Goal: Information Seeking & Learning: Learn about a topic

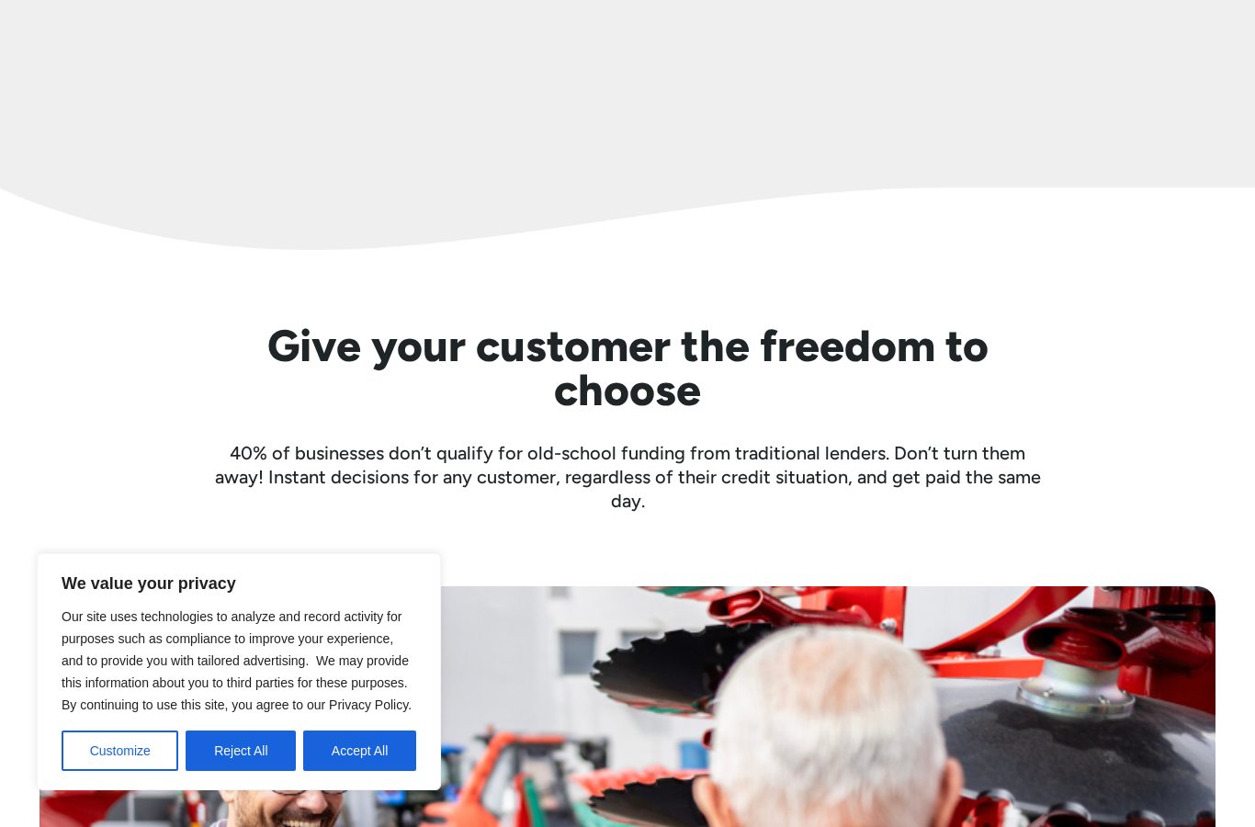
scroll to position [3681, 0]
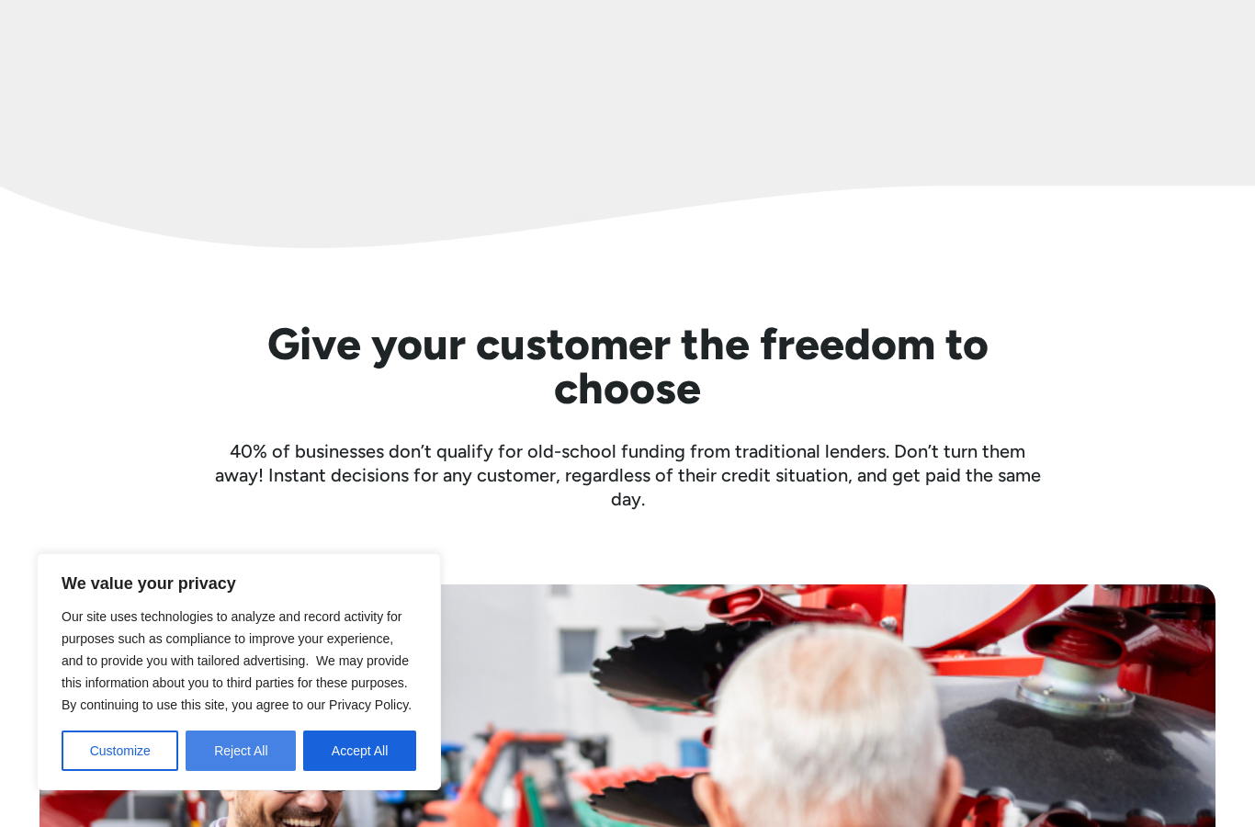
click at [219, 771] on button "Reject All" at bounding box center [241, 750] width 110 height 40
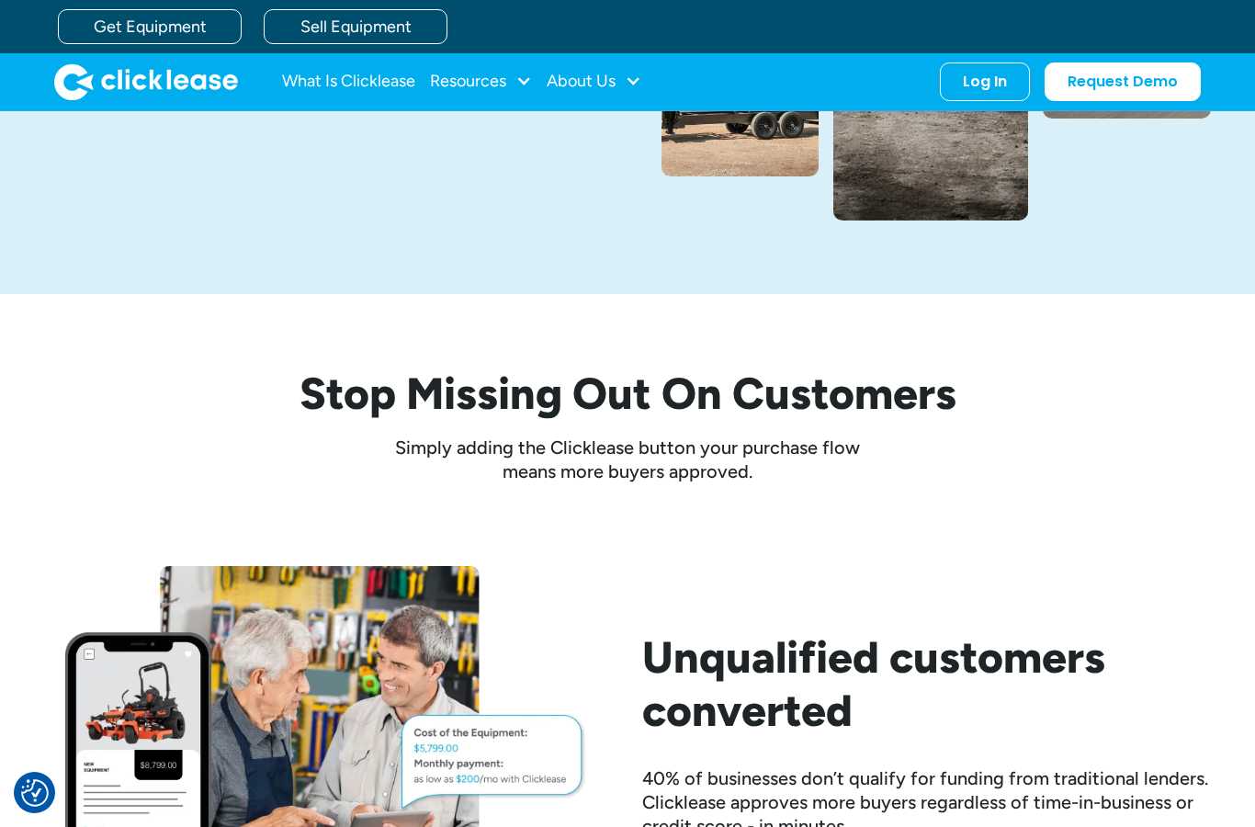
scroll to position [0, 0]
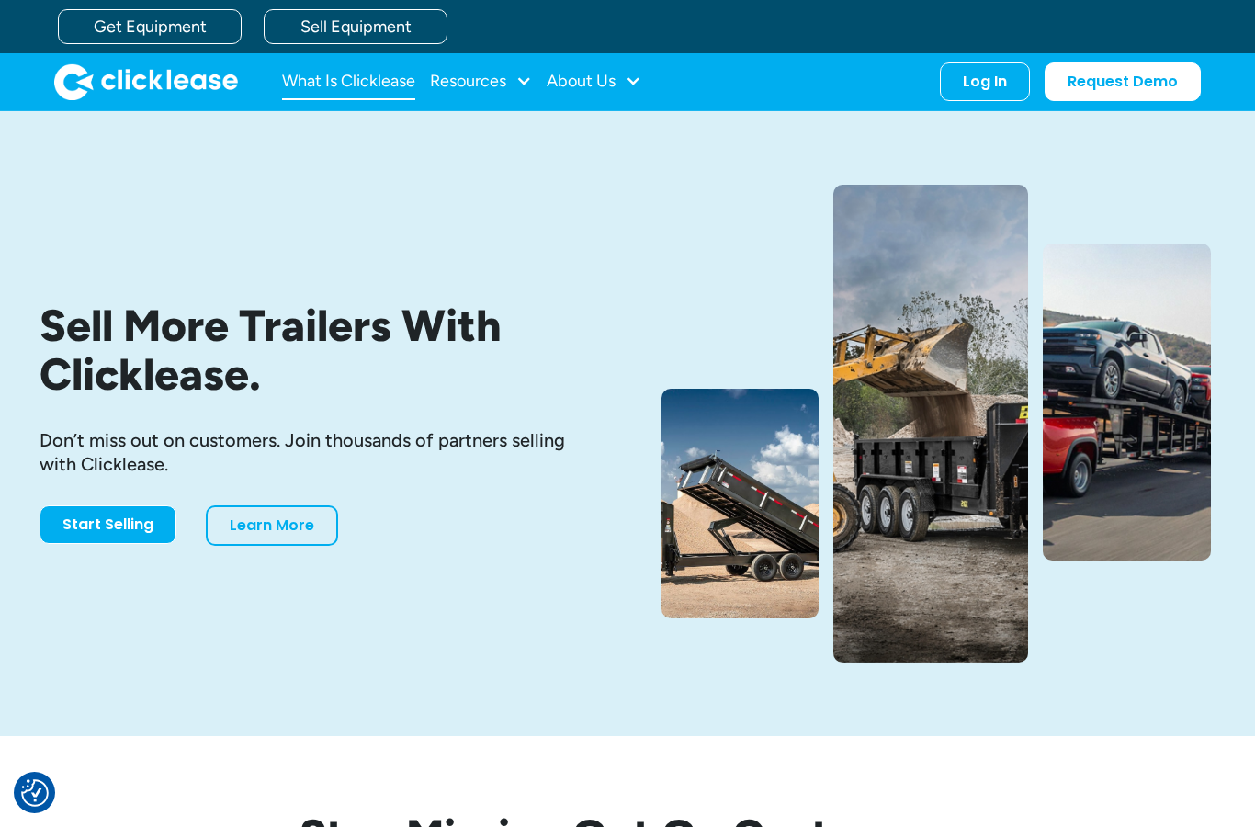
click at [382, 84] on link "What Is Clicklease" at bounding box center [348, 81] width 133 height 37
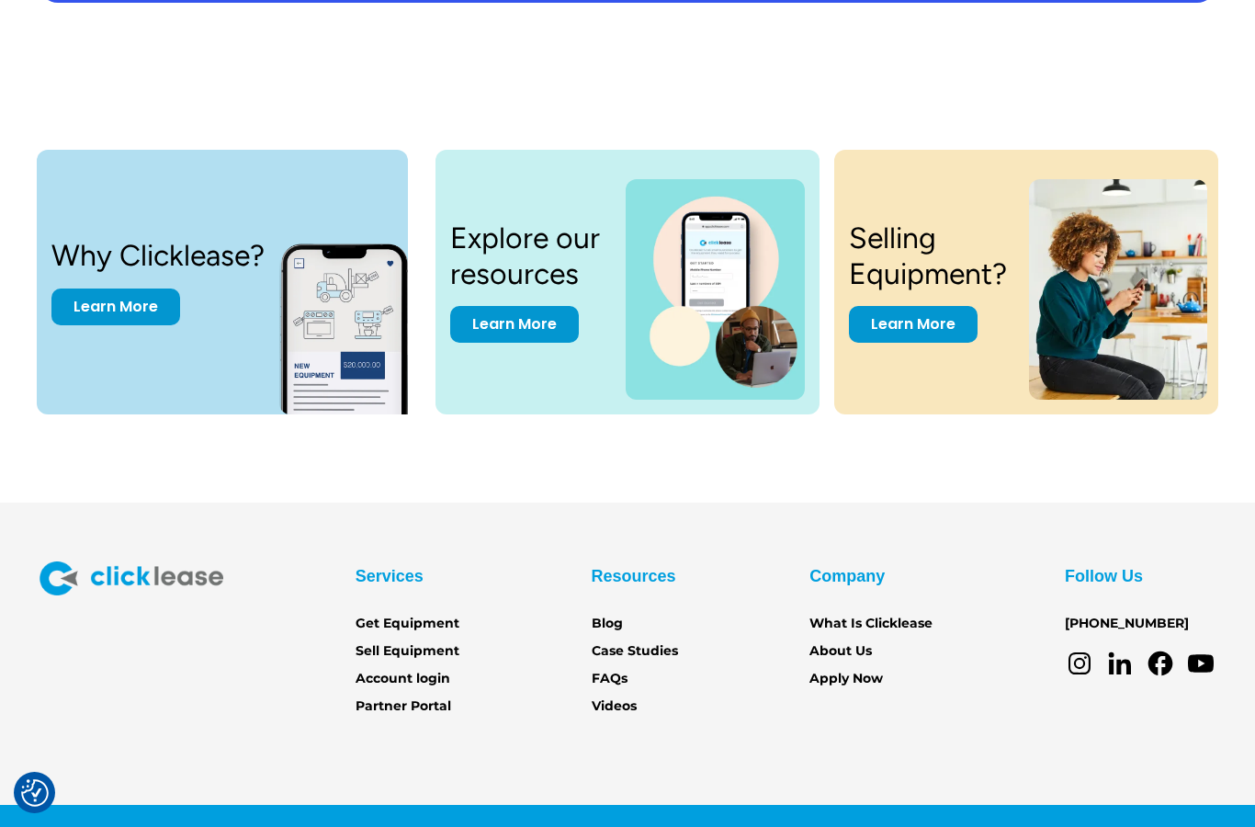
scroll to position [3737, 0]
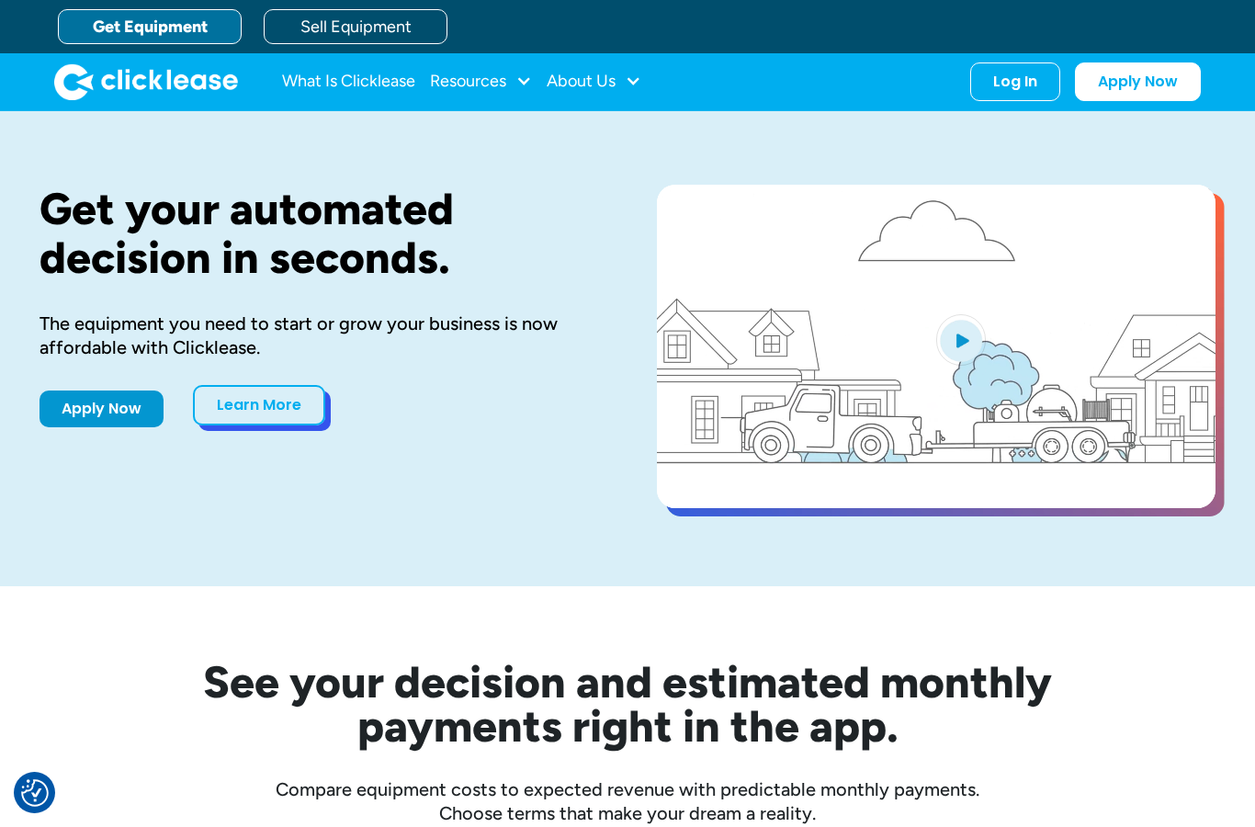
click at [219, 410] on link "Learn More" at bounding box center [259, 405] width 132 height 40
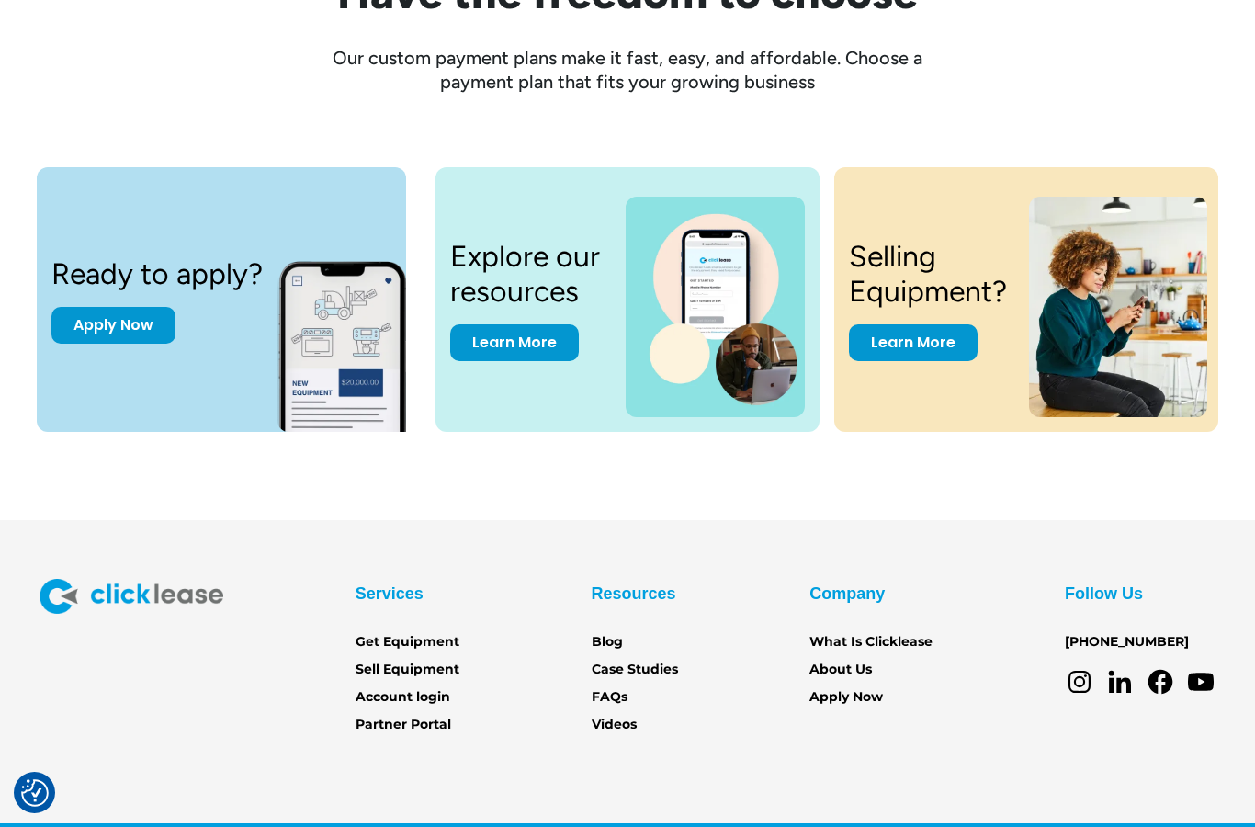
scroll to position [2399, 0]
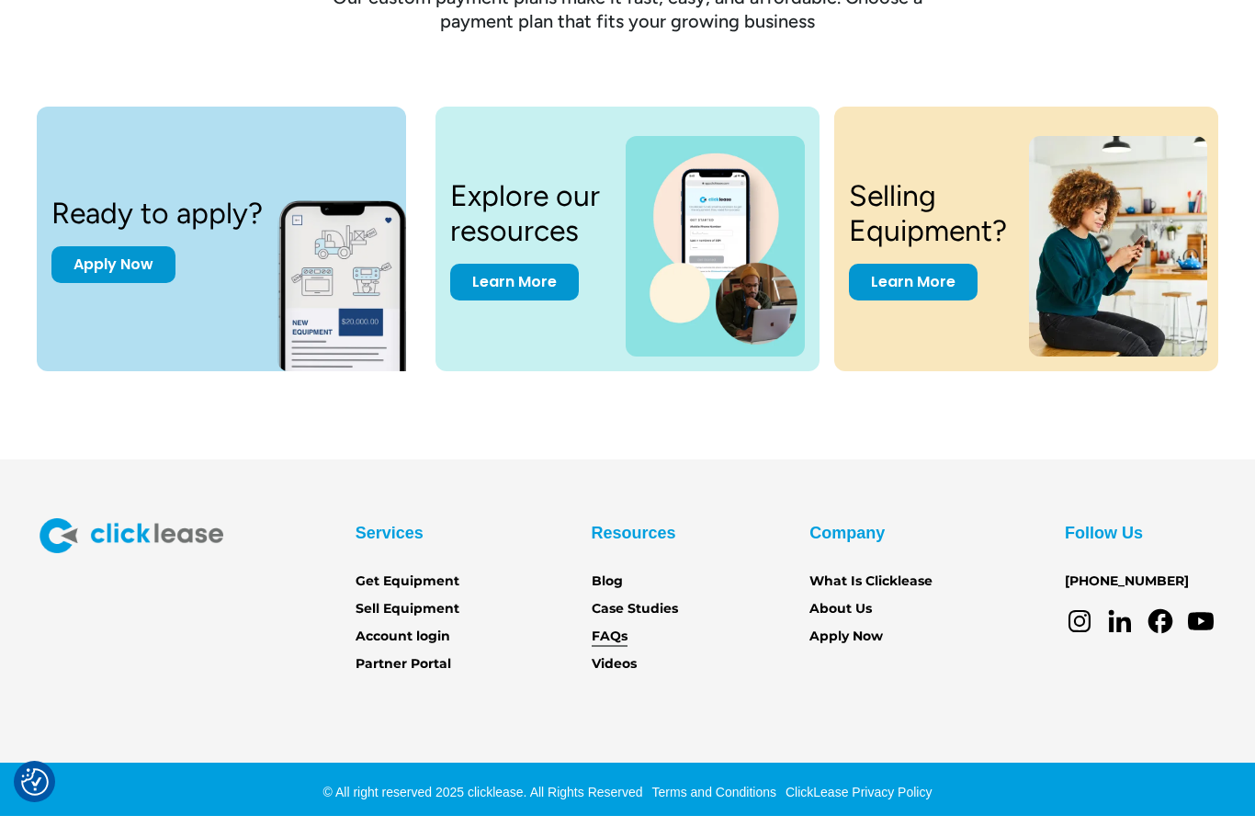
click at [625, 637] on link "FAQs" at bounding box center [609, 647] width 36 height 20
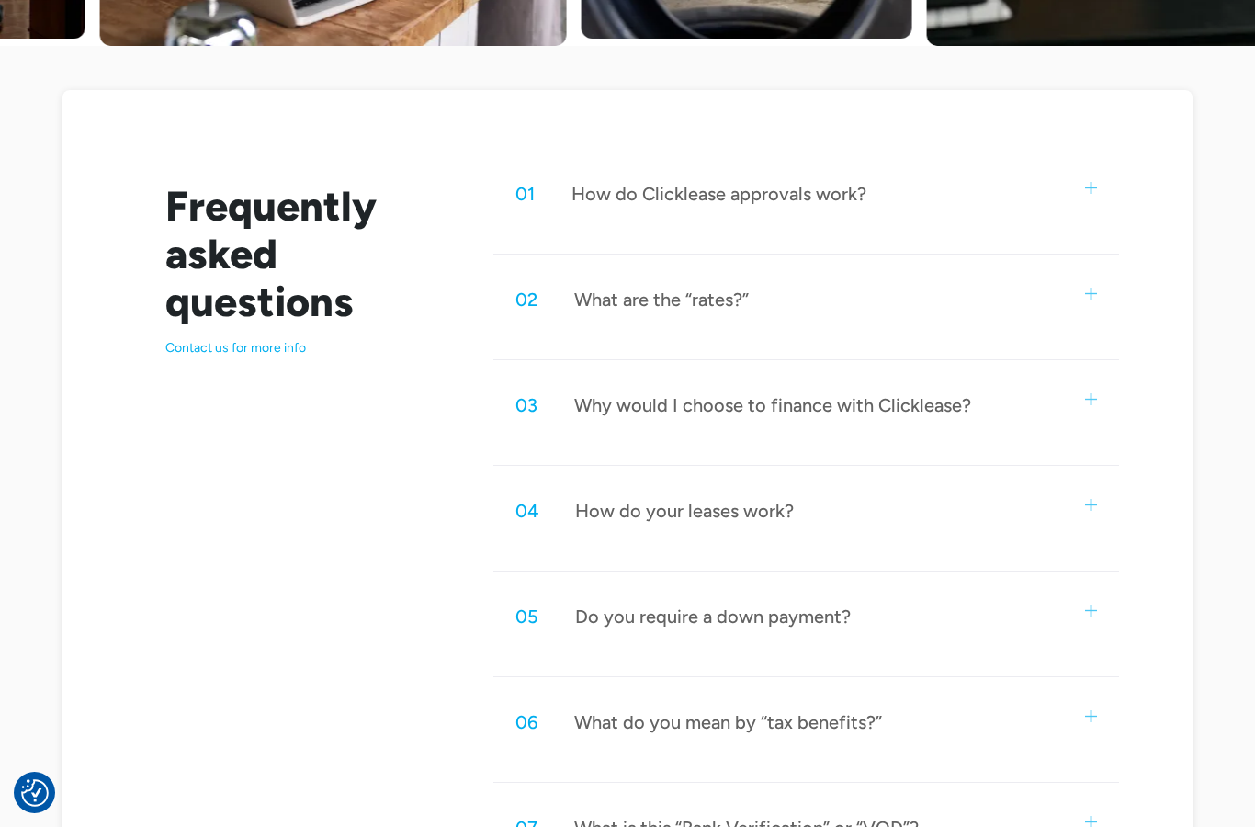
scroll to position [849, 0]
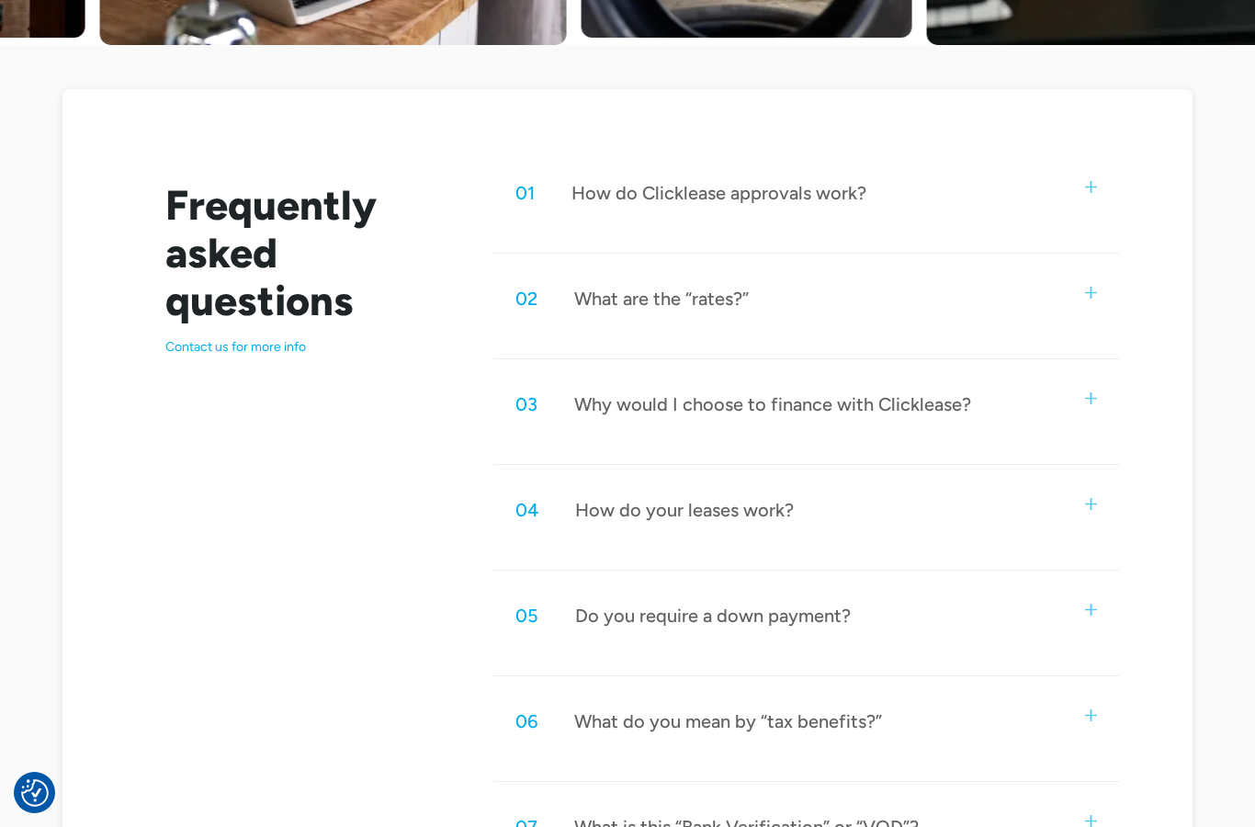
click at [1074, 298] on div "02 What are the “rates?”" at bounding box center [805, 298] width 625 height 61
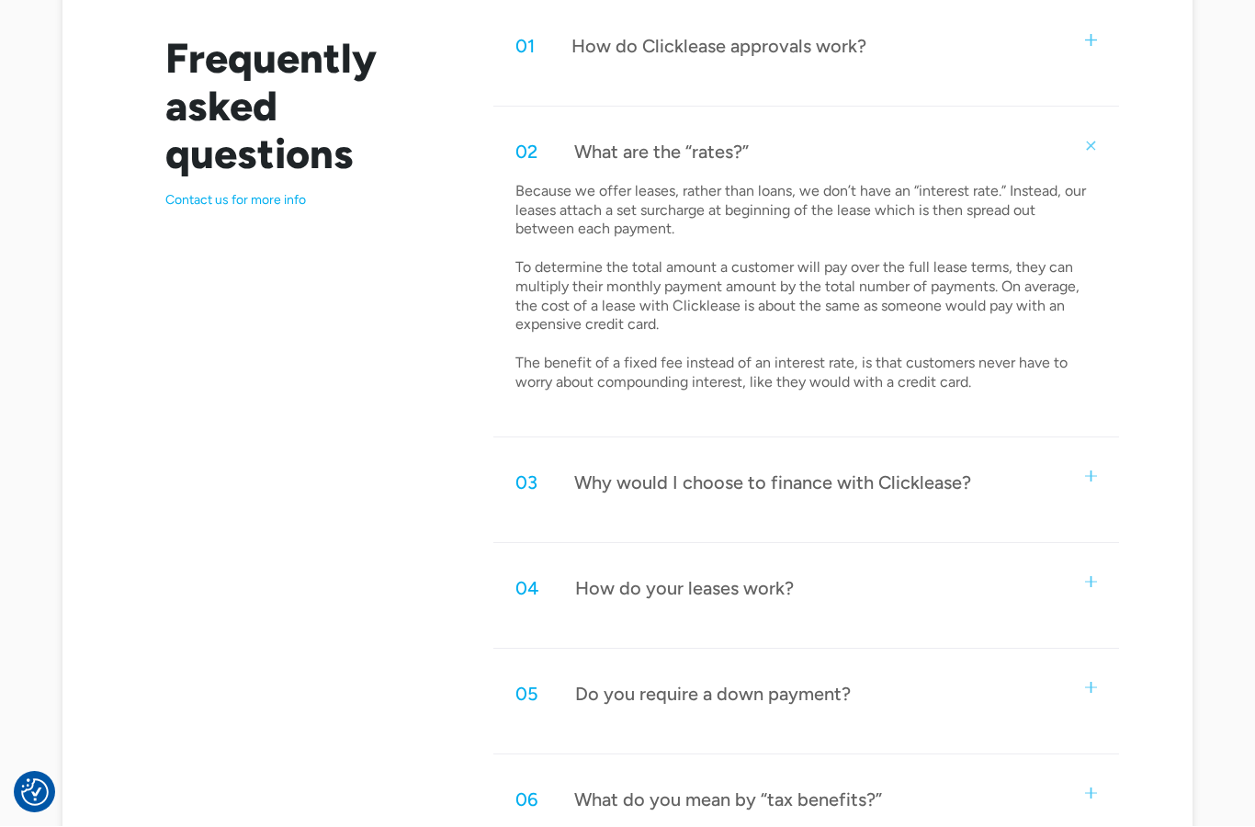
scroll to position [995, 0]
click at [575, 477] on div "Why would I choose to finance with Clicklease?" at bounding box center [772, 482] width 397 height 24
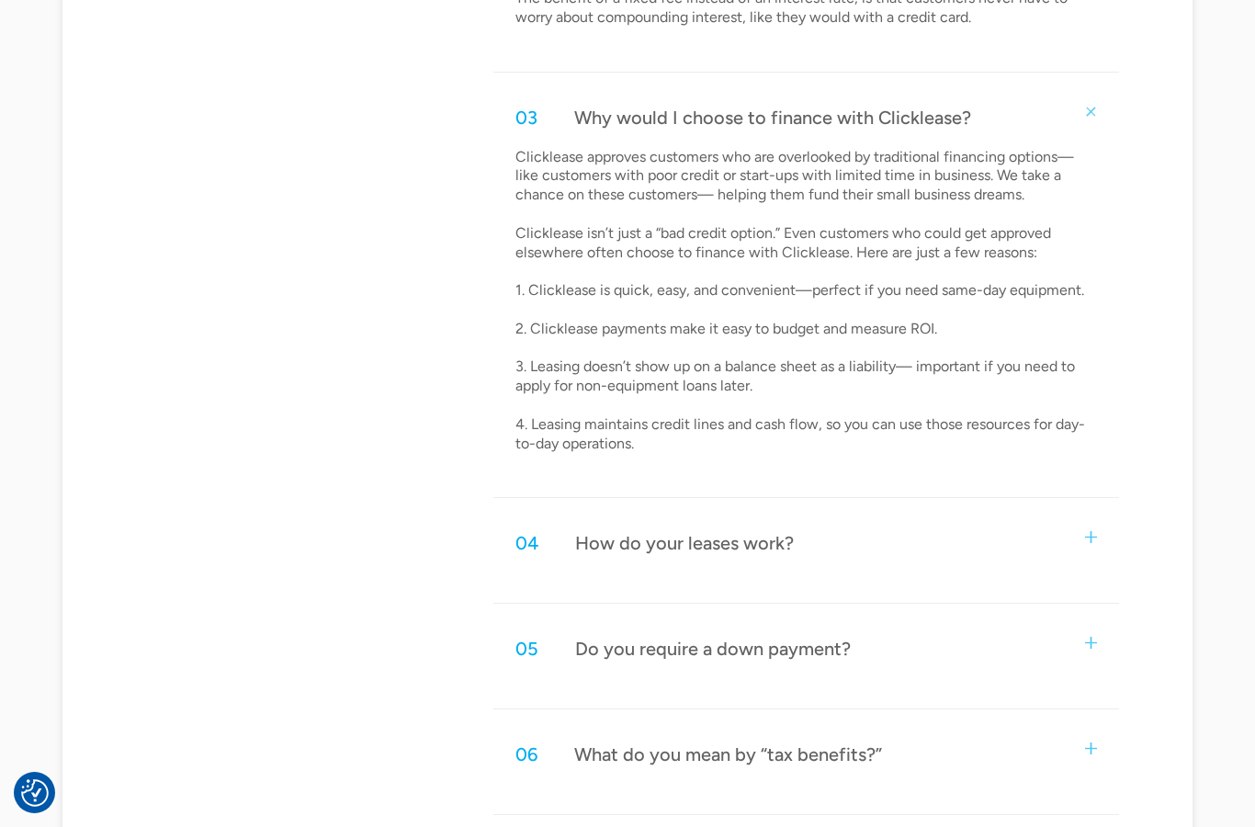
scroll to position [1360, 0]
click at [566, 536] on div "04 How do your leases work?" at bounding box center [805, 542] width 625 height 61
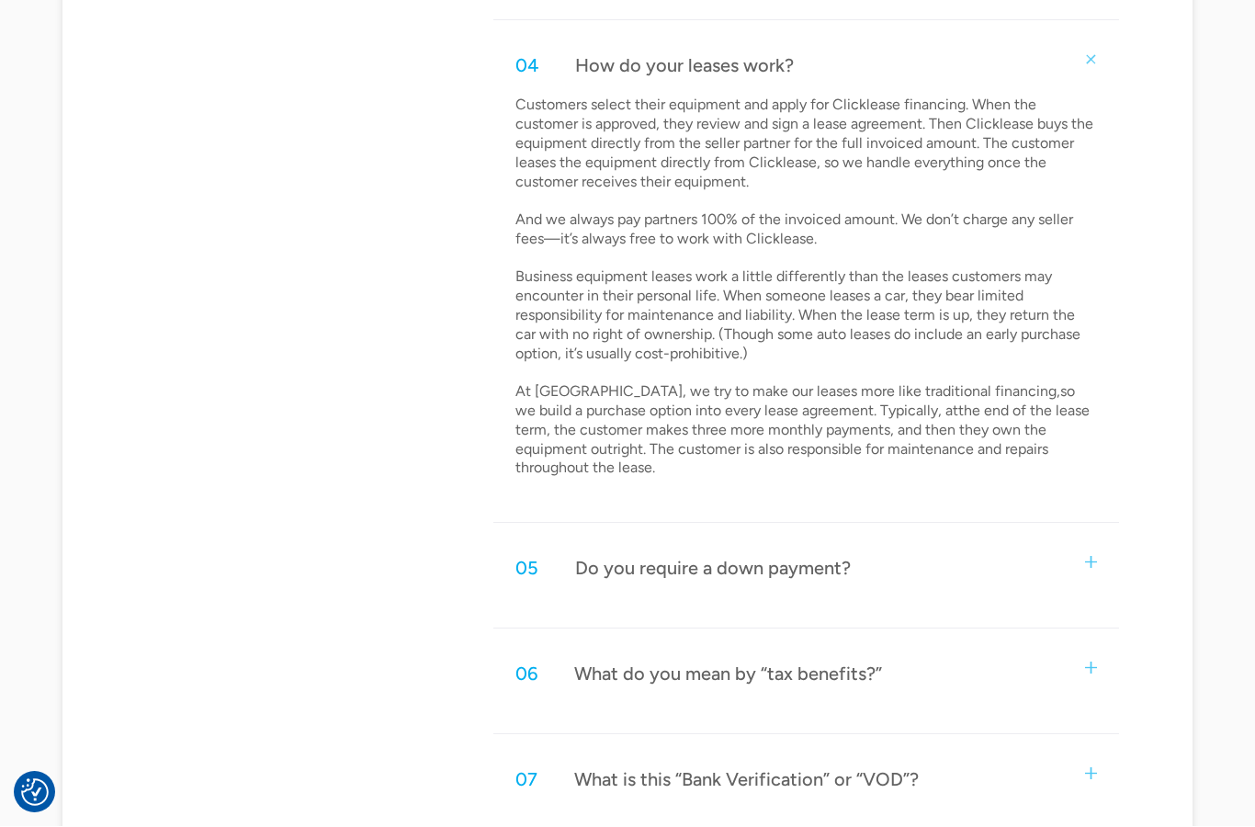
scroll to position [1837, 0]
click at [572, 556] on div "05 Do you require a down payment?" at bounding box center [682, 568] width 335 height 24
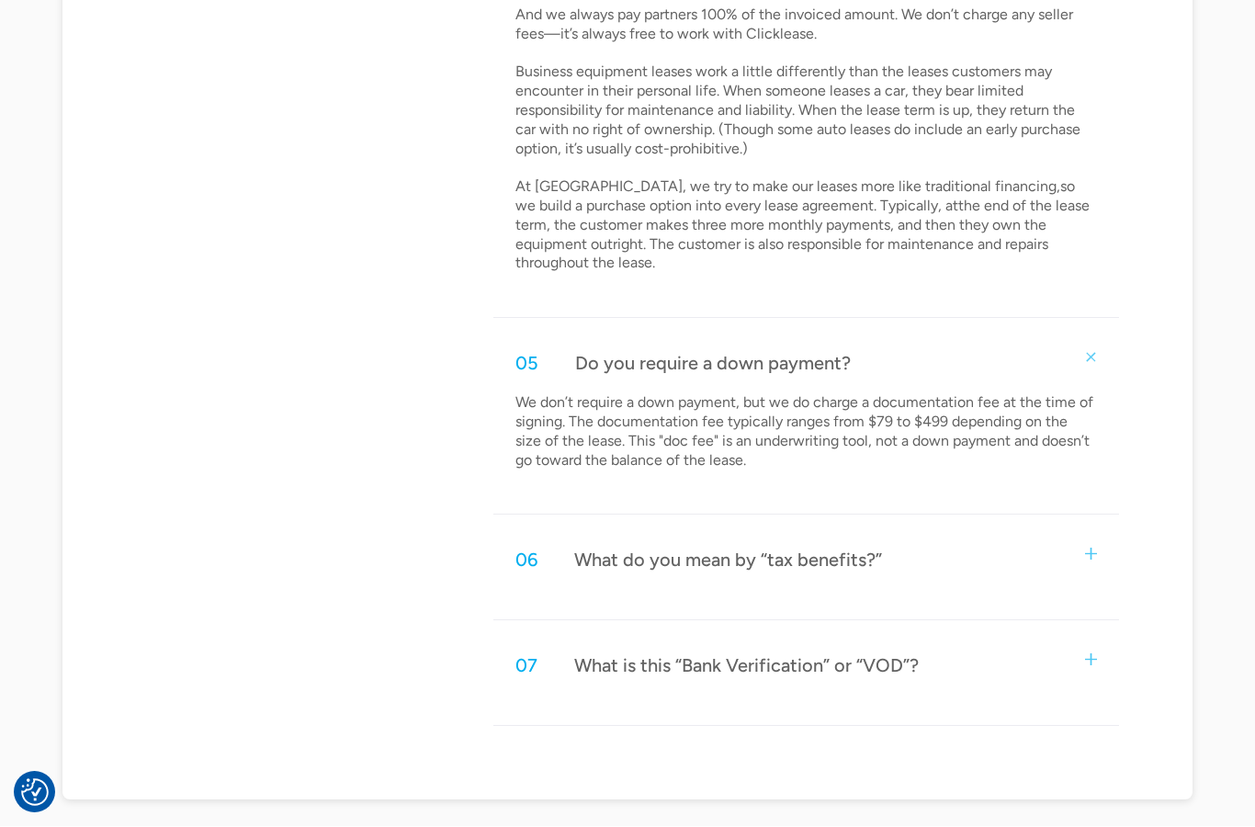
scroll to position [2042, 0]
click at [521, 653] on div "07" at bounding box center [526, 665] width 22 height 24
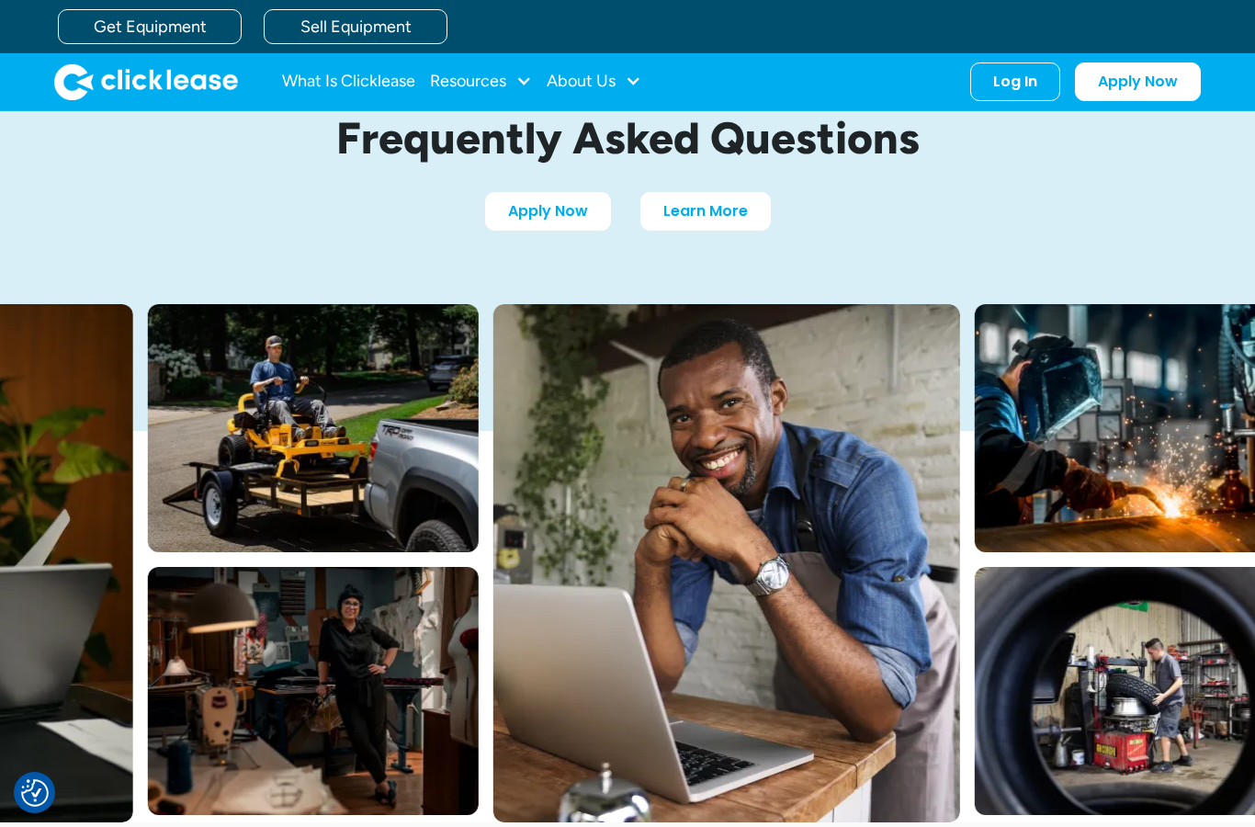
scroll to position [0, 0]
